Goal: Task Accomplishment & Management: Use online tool/utility

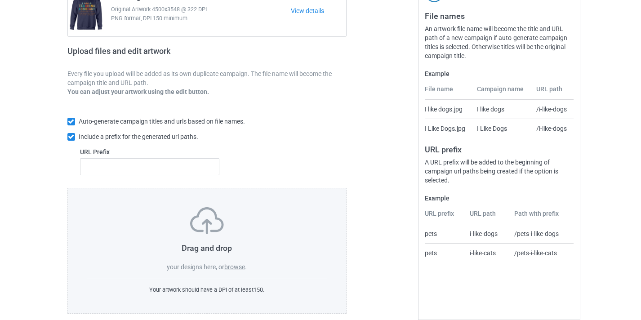
scroll to position [118, 0]
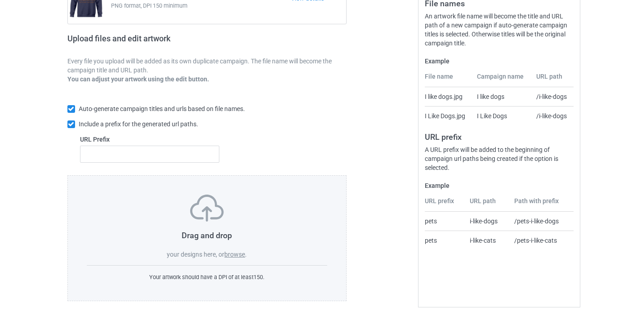
click at [244, 257] on label "browse" at bounding box center [234, 254] width 21 height 7
click at [0, 0] on input "browse" at bounding box center [0, 0] width 0 height 0
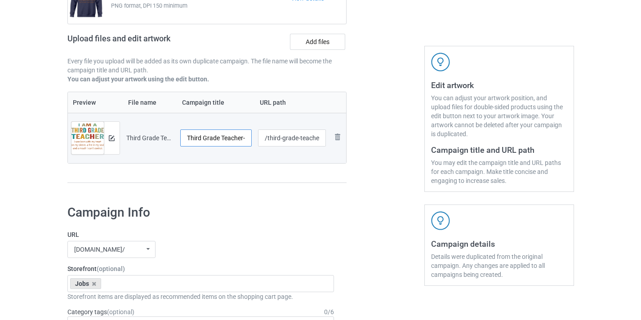
click at [225, 140] on input "Third Grade Teacher-Control" at bounding box center [216, 137] width 72 height 17
drag, startPoint x: 225, startPoint y: 140, endPoint x: 266, endPoint y: 142, distance: 41.9
click at [266, 142] on tr "Preview and edit artwork Third Grade Teacher-Control.png Third Grade Teacher-Co…" at bounding box center [207, 138] width 279 height 50
click at [240, 140] on input "Third Grade Teacher-Control" at bounding box center [216, 137] width 72 height 17
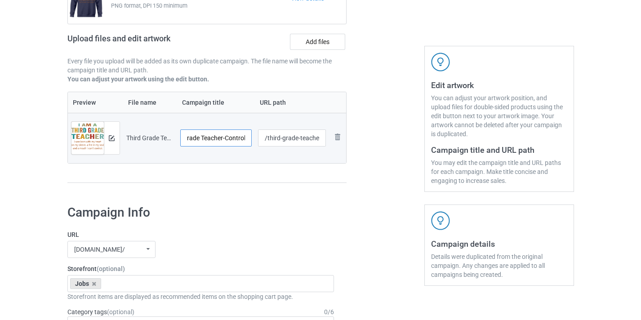
click at [240, 140] on input "Third Grade Teacher-Control" at bounding box center [216, 137] width 72 height 17
type input "Third Grade Teacher"
click at [309, 136] on input "/third-grade-teacher-control" at bounding box center [292, 137] width 68 height 17
drag, startPoint x: 309, startPoint y: 136, endPoint x: 318, endPoint y: 138, distance: 8.8
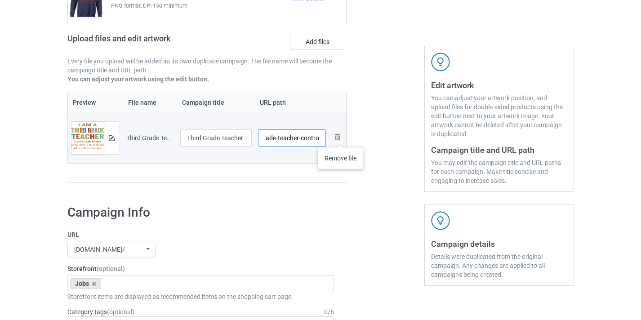
click at [340, 138] on tr "Preview and edit artwork Third Grade Teacher-Control.png Third Grade Teacher /t…" at bounding box center [207, 138] width 279 height 50
click at [312, 138] on input "/third-grade-teacher-control" at bounding box center [292, 137] width 68 height 17
type input "/third-grade-teacher10"
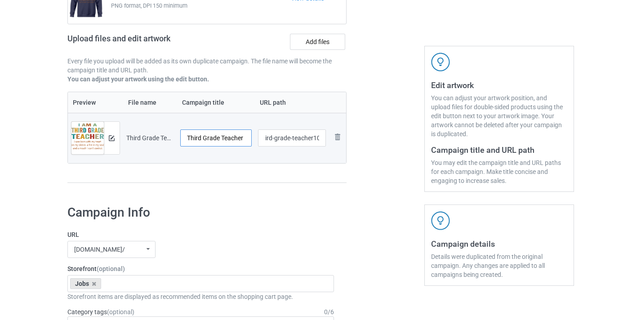
click at [199, 138] on input "Third Grade Teacher" at bounding box center [216, 137] width 72 height 17
drag, startPoint x: 199, startPoint y: 138, endPoint x: 208, endPoint y: 137, distance: 9.0
click at [208, 137] on input "Third Grade Teacher" at bounding box center [216, 137] width 72 height 17
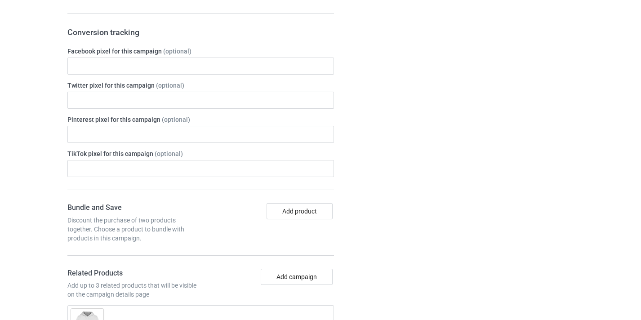
scroll to position [697, 0]
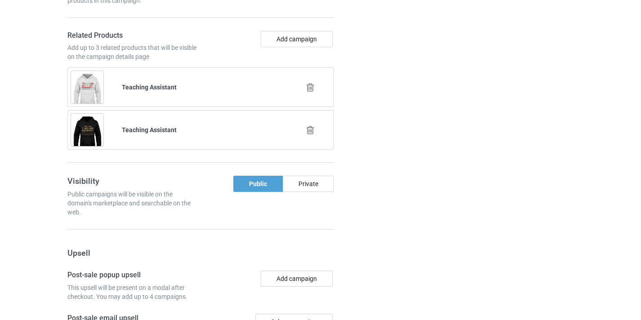
click at [312, 85] on icon at bounding box center [310, 87] width 11 height 9
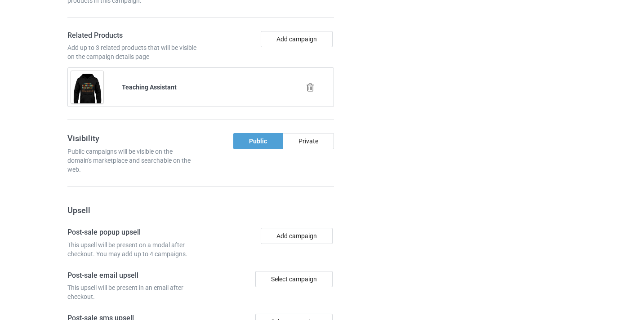
click at [312, 90] on icon at bounding box center [310, 87] width 11 height 9
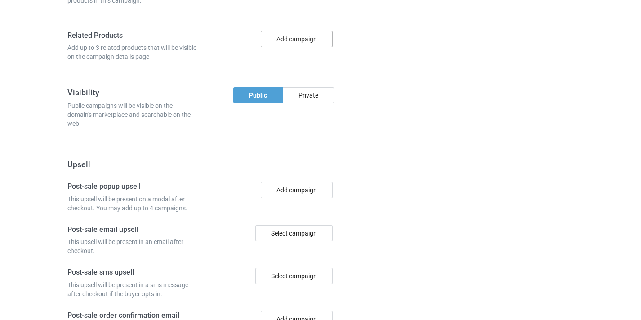
click at [301, 41] on button "Add campaign" at bounding box center [297, 39] width 72 height 16
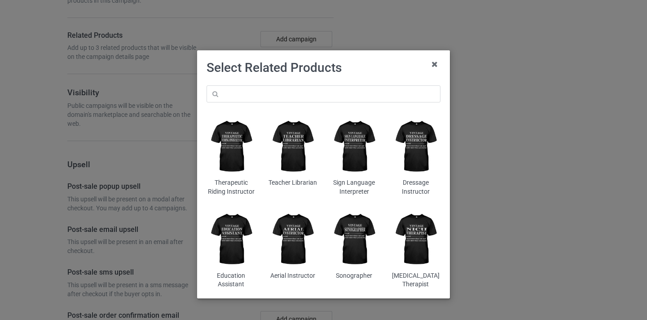
drag, startPoint x: 325, startPoint y: 66, endPoint x: 328, endPoint y: 83, distance: 16.5
click at [325, 67] on h1 "Select Related Products" at bounding box center [324, 68] width 234 height 16
click at [328, 84] on div "Therapeutic Riding Instructor Teacher Librarian Sign Language Interpreter Dress…" at bounding box center [323, 187] width 247 height 216
click at [333, 91] on input "text" at bounding box center [324, 93] width 234 height 17
paste input "Third Grade"
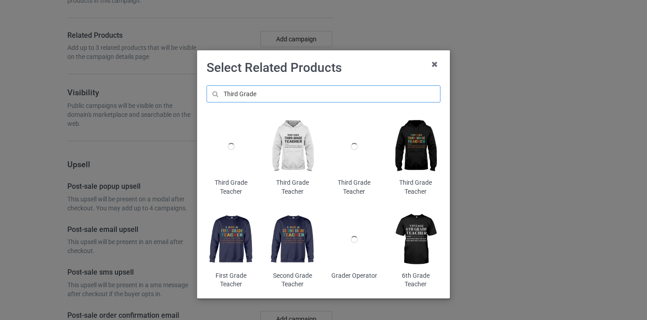
type input "Third Grade"
click at [415, 150] on img at bounding box center [416, 146] width 49 height 61
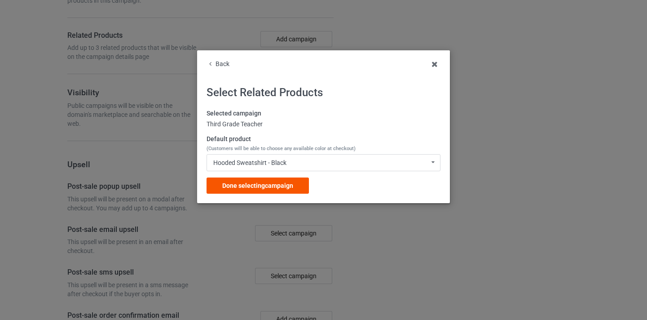
click at [296, 191] on div "Done selecting campaign" at bounding box center [258, 185] width 102 height 16
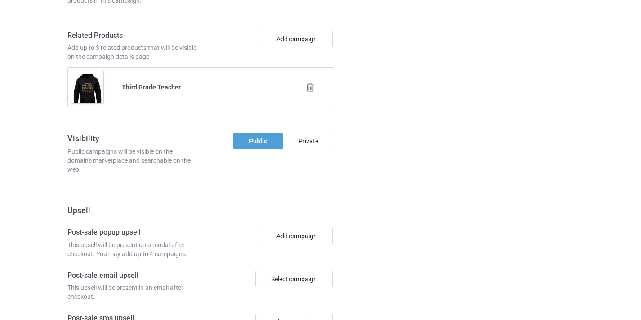
click at [297, 30] on div "Bundle and Save Discount the purchase of two products together. Choose a produc…" at bounding box center [200, 42] width 267 height 155
click at [296, 37] on button "Add campaign" at bounding box center [297, 39] width 72 height 16
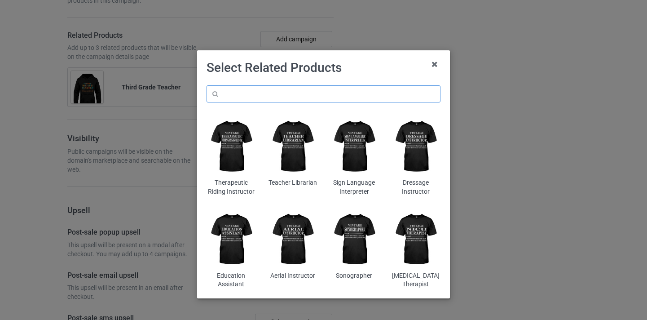
click at [306, 99] on input "text" at bounding box center [324, 93] width 234 height 17
paste input "Third Grade"
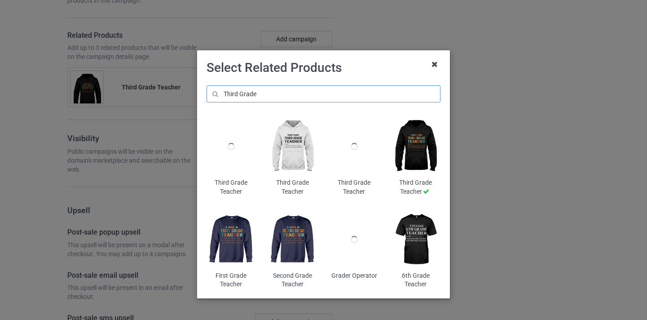
type input "Third Grade"
click at [431, 65] on icon at bounding box center [435, 64] width 14 height 14
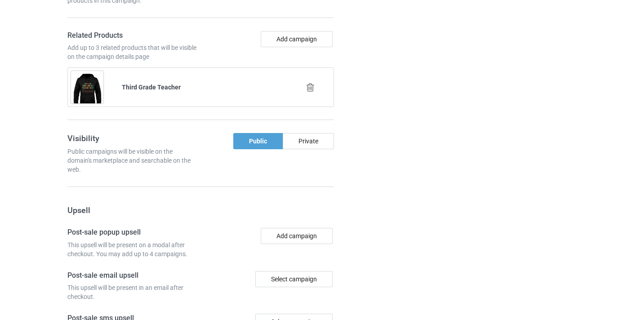
scroll to position [879, 0]
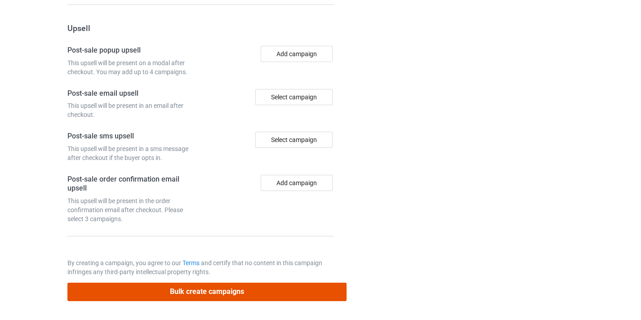
click at [269, 285] on button "Bulk create campaigns" at bounding box center [206, 292] width 279 height 18
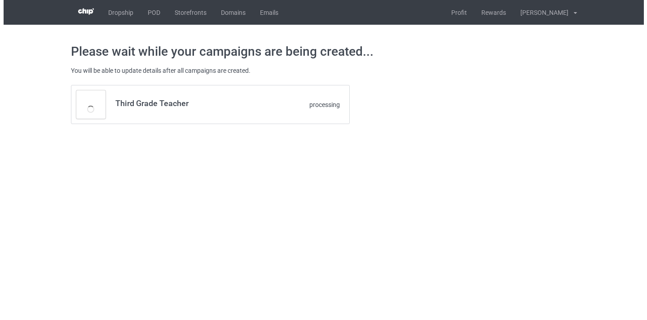
scroll to position [0, 0]
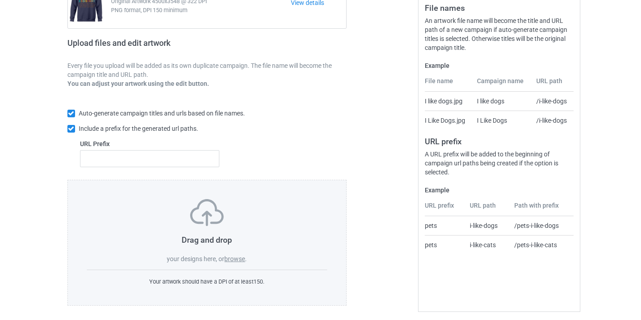
scroll to position [118, 0]
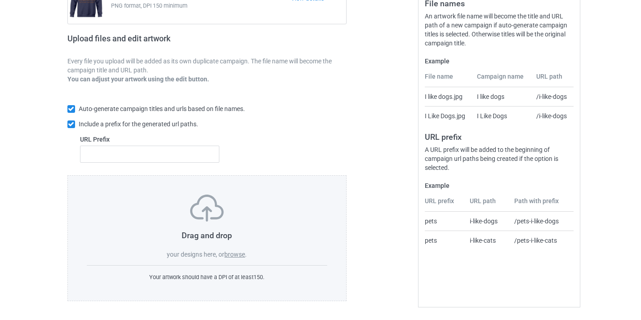
click at [237, 255] on label "browse" at bounding box center [234, 254] width 21 height 7
click at [0, 0] on input "browse" at bounding box center [0, 0] width 0 height 0
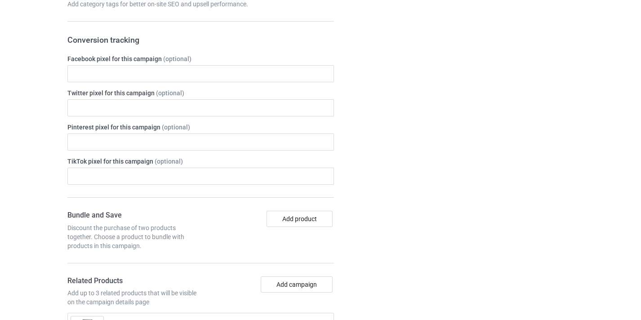
scroll to position [588, 0]
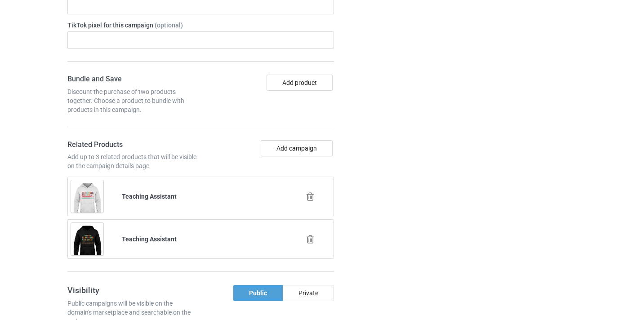
click at [310, 197] on icon at bounding box center [310, 196] width 11 height 9
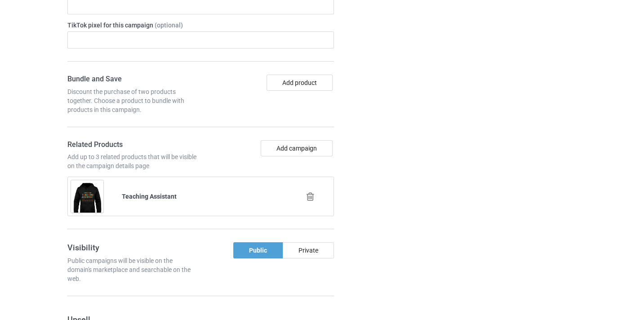
click at [306, 192] on icon at bounding box center [310, 196] width 11 height 9
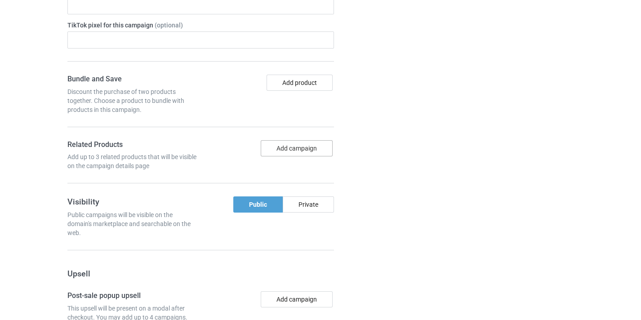
click at [306, 149] on button "Add campaign" at bounding box center [297, 148] width 72 height 16
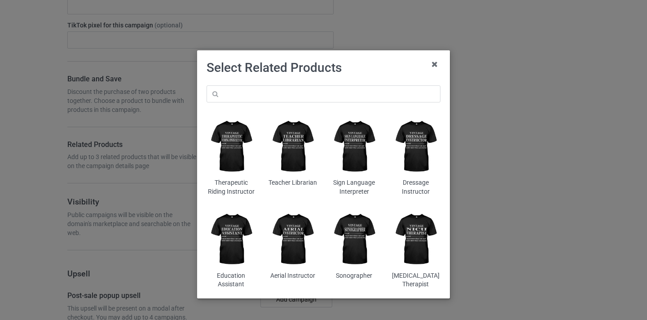
click at [287, 83] on div "Therapeutic Riding Instructor Teacher Librarian Sign Language Interpreter Dress…" at bounding box center [323, 187] width 247 height 216
click at [291, 94] on input "text" at bounding box center [324, 93] width 234 height 17
paste input "Fourth Grade Teacher"
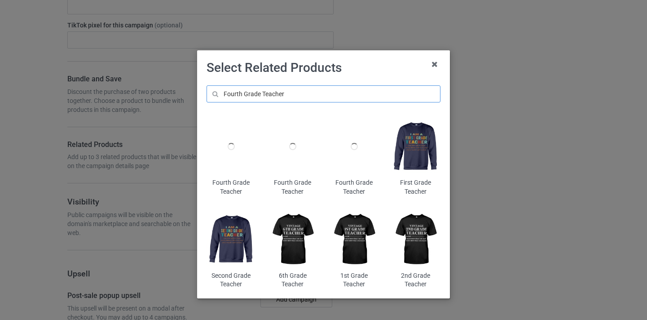
drag, startPoint x: 230, startPoint y: 92, endPoint x: 235, endPoint y: 91, distance: 5.0
click at [235, 91] on input "Fourth Grade Teacher" at bounding box center [324, 93] width 234 height 17
click at [226, 93] on input "Fourth Grade Teacher" at bounding box center [324, 93] width 234 height 17
drag, startPoint x: 226, startPoint y: 93, endPoint x: 242, endPoint y: 93, distance: 16.2
click at [242, 93] on input "Fourth Grade Teacher" at bounding box center [324, 93] width 234 height 17
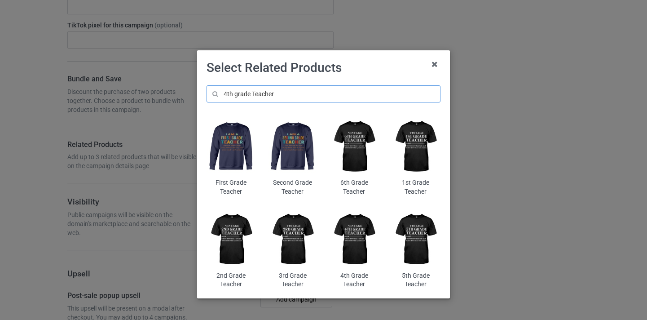
type input "4th grade Teacher"
click at [346, 243] on img at bounding box center [354, 238] width 49 height 61
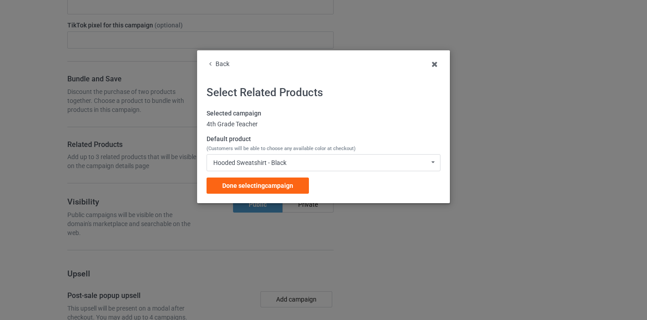
click at [297, 177] on div "Selected campaign 4th Grade Teacher Default product (Customers will be able to …" at bounding box center [324, 151] width 234 height 84
click at [294, 183] on div "Done selecting campaign" at bounding box center [258, 185] width 102 height 16
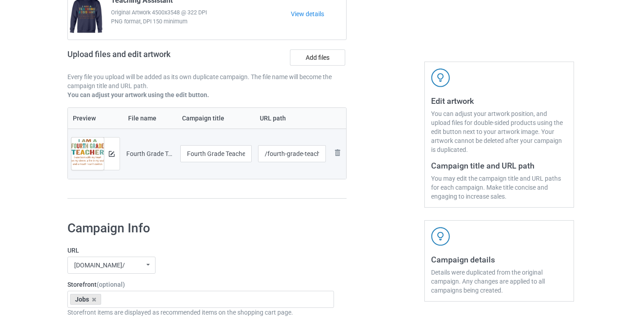
scroll to position [34, 0]
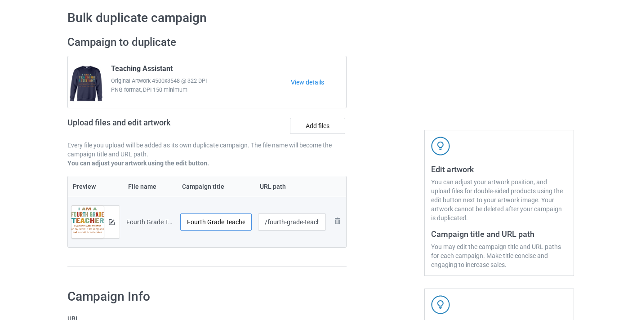
click at [224, 222] on input "Fourth Grade Teacher-Control" at bounding box center [216, 221] width 72 height 17
drag, startPoint x: 224, startPoint y: 222, endPoint x: 254, endPoint y: 226, distance: 30.3
click at [257, 226] on tr "Preview and edit artwork Fourth Grade Teacher-Control.png Fourth Grade Teacher-…" at bounding box center [207, 222] width 279 height 50
click at [236, 222] on input "Fourth Grade Teacher-Control" at bounding box center [216, 221] width 72 height 17
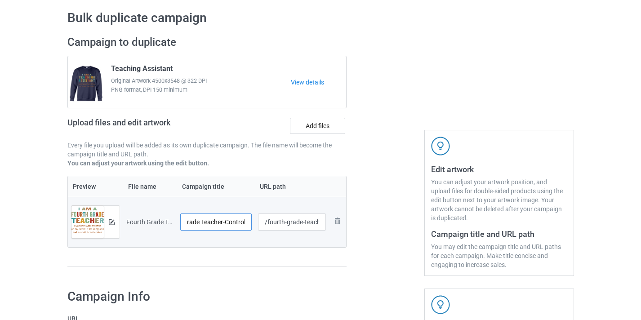
click at [236, 222] on input "Fourth Grade Teacher-Control" at bounding box center [216, 221] width 72 height 17
type input "Fourth Grade Teacher"
click at [304, 229] on input "/fourth-grade-teacher-control" at bounding box center [292, 221] width 68 height 17
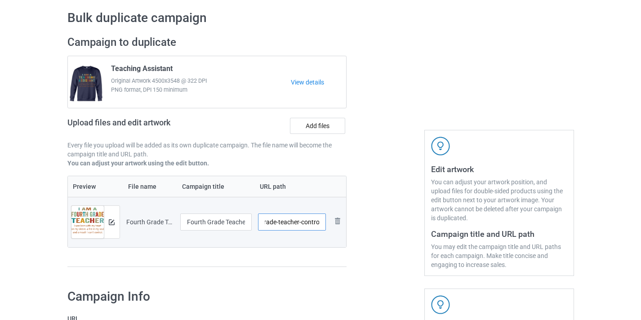
drag, startPoint x: 304, startPoint y: 229, endPoint x: 324, endPoint y: 221, distance: 21.9
click at [324, 221] on input "/fourth-grade-teacher-control" at bounding box center [292, 221] width 68 height 17
click at [317, 224] on input "/fourth-grade-teacher-control" at bounding box center [292, 221] width 68 height 17
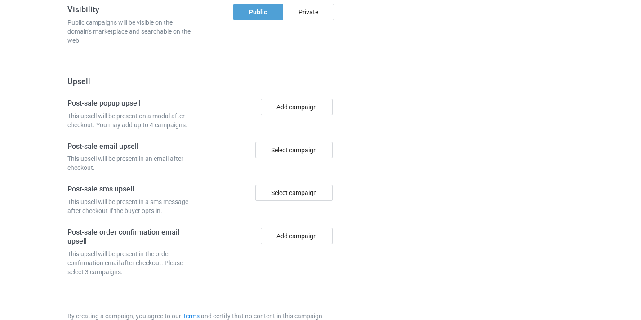
scroll to position [879, 0]
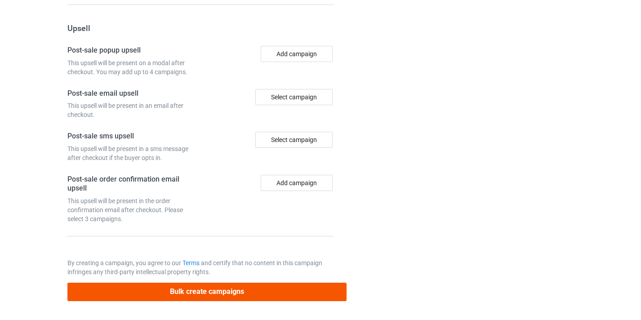
type input "/fourth-grade-teacher10"
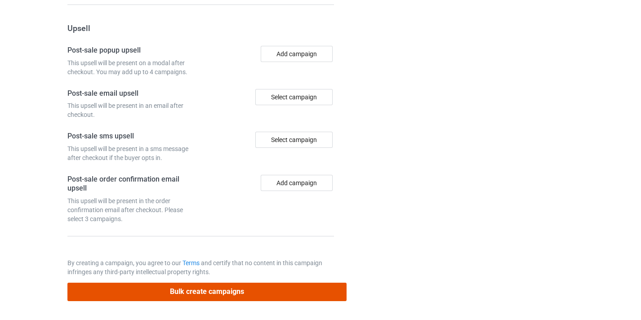
click at [288, 291] on button "Bulk create campaigns" at bounding box center [206, 292] width 279 height 18
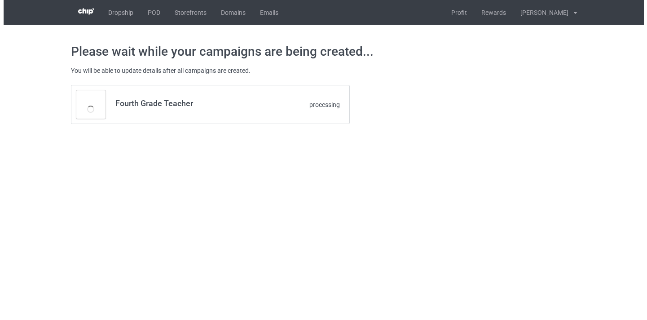
scroll to position [0, 0]
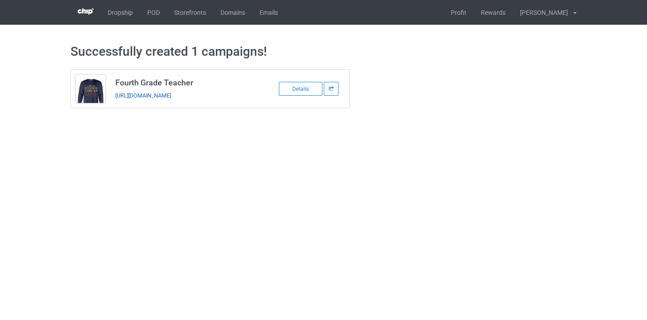
click at [171, 95] on link "[URL][DOMAIN_NAME]" at bounding box center [143, 95] width 56 height 7
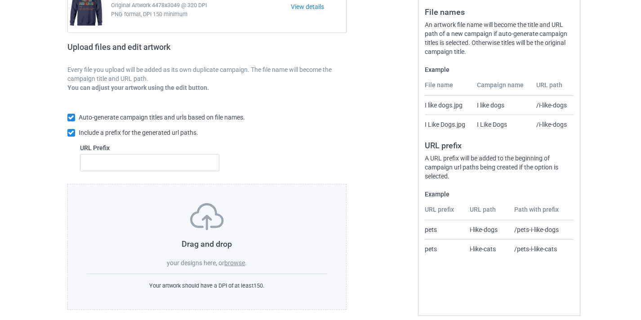
scroll to position [118, 0]
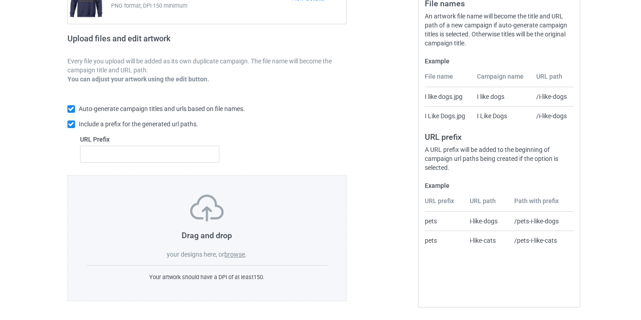
click at [244, 254] on label "browse" at bounding box center [234, 254] width 21 height 7
click at [0, 0] on input "browse" at bounding box center [0, 0] width 0 height 0
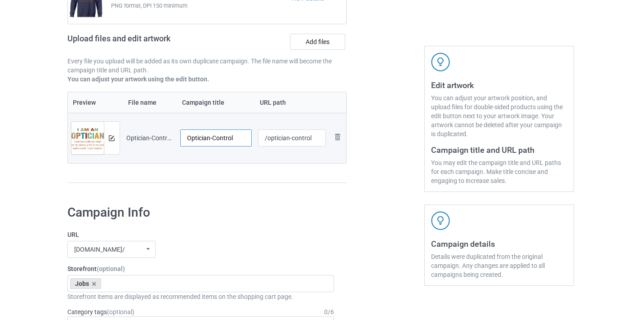
click at [225, 138] on input "Optician-Control" at bounding box center [216, 137] width 72 height 17
type input "Optician"
click at [307, 138] on input "/optician-control" at bounding box center [292, 137] width 68 height 17
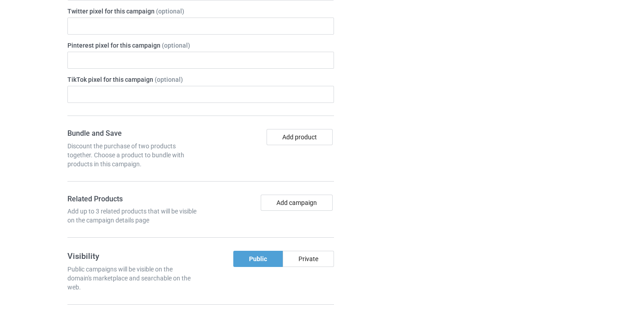
scroll to position [442, 0]
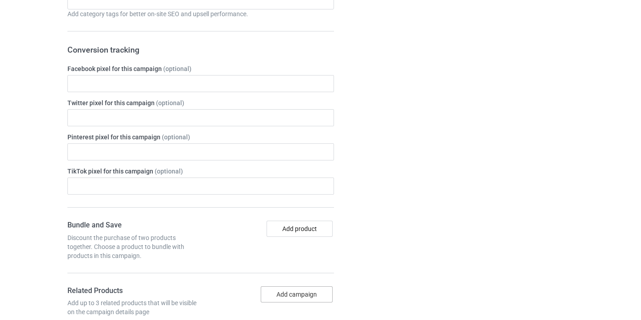
type input "/optician10"
click at [305, 293] on button "Add campaign" at bounding box center [297, 294] width 72 height 16
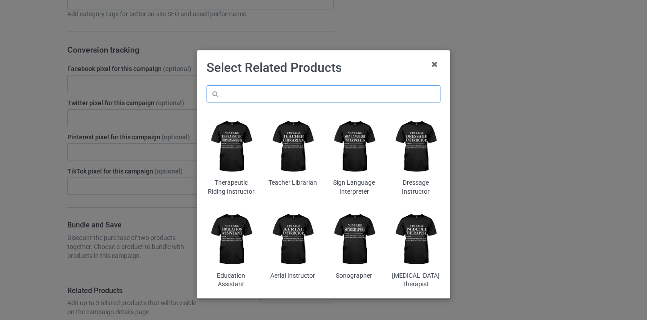
click at [299, 90] on input "text" at bounding box center [324, 93] width 234 height 17
paste input "Optician"
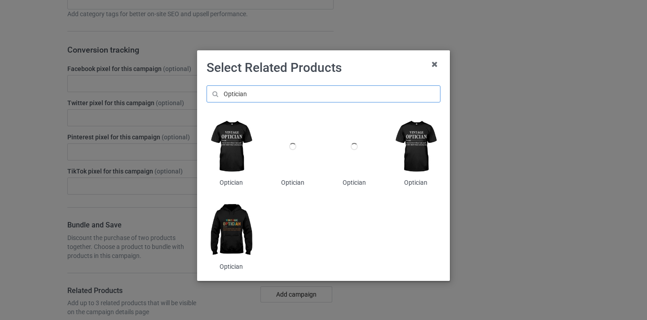
type input "Optician"
click at [231, 234] on img at bounding box center [231, 230] width 49 height 61
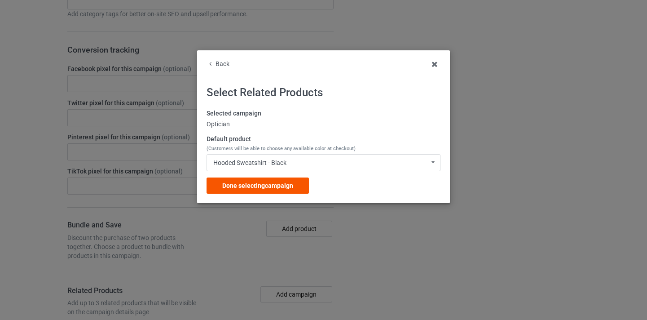
click at [292, 188] on span "Done selecting campaign" at bounding box center [257, 185] width 71 height 7
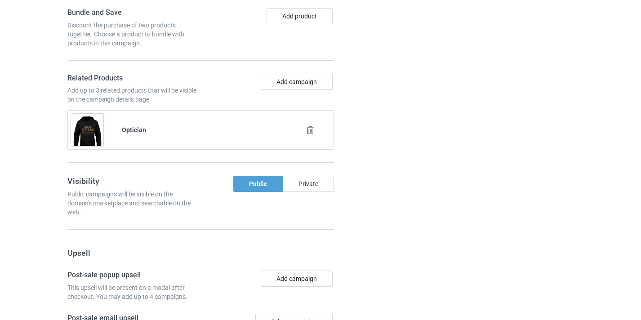
scroll to position [879, 0]
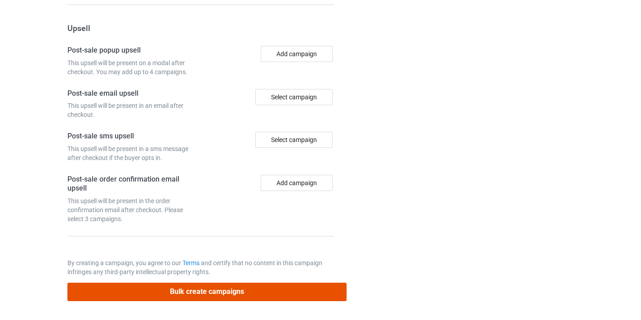
click at [261, 292] on button "Bulk create campaigns" at bounding box center [206, 292] width 279 height 18
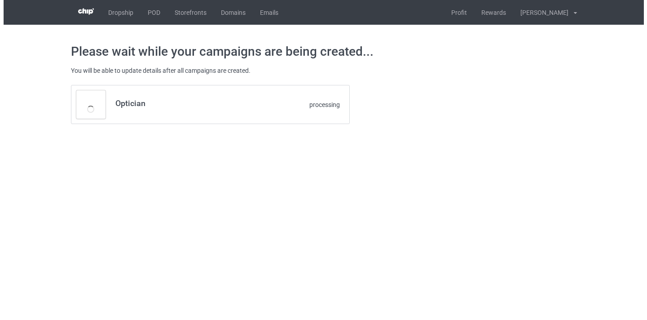
scroll to position [0, 0]
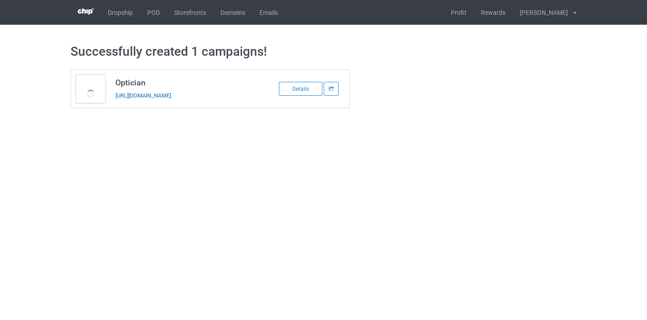
click at [171, 94] on link "https://www.thepure.gift/optician10" at bounding box center [143, 95] width 56 height 7
